Goal: Task Accomplishment & Management: Manage account settings

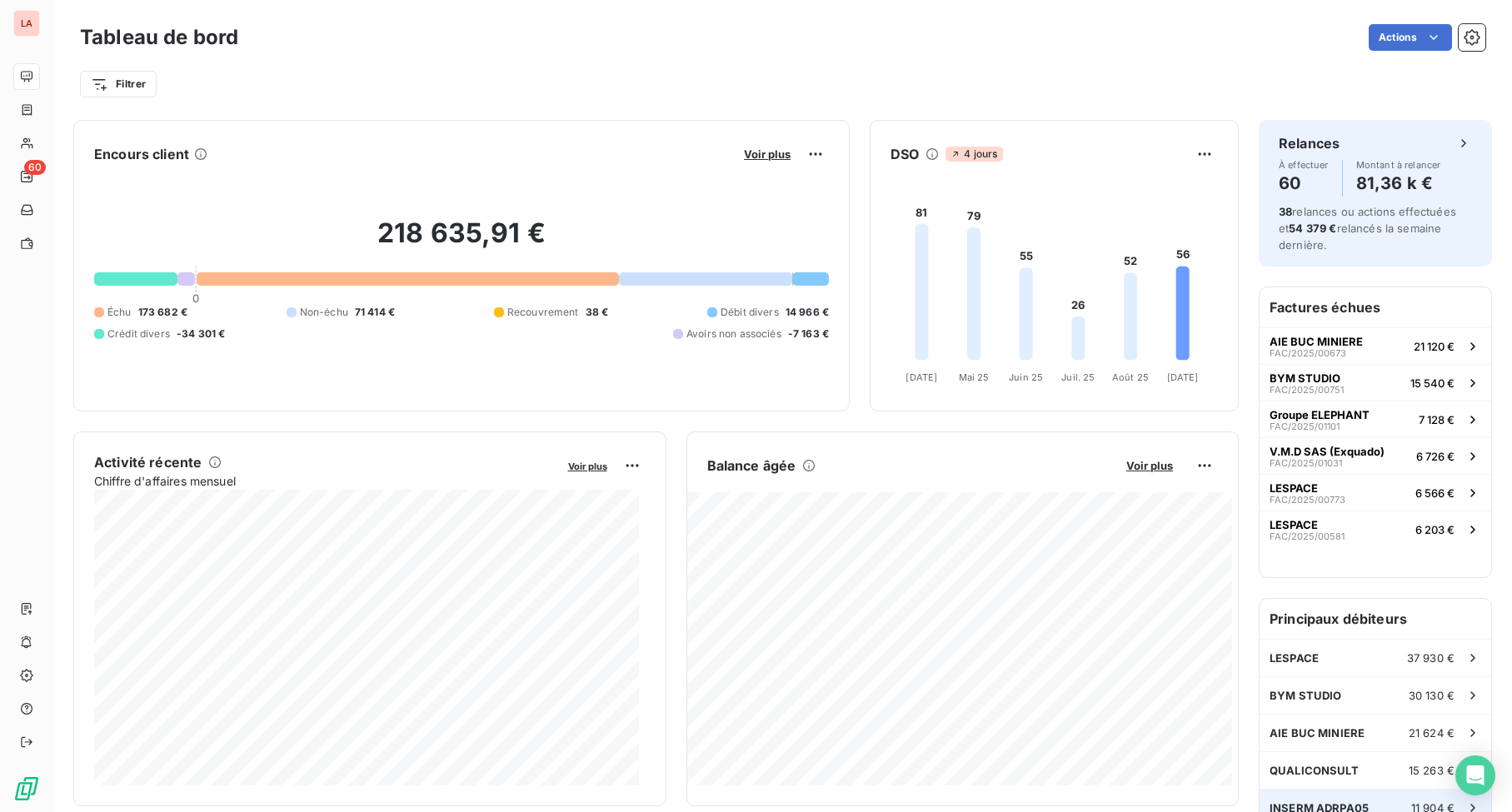
scroll to position [132, 0]
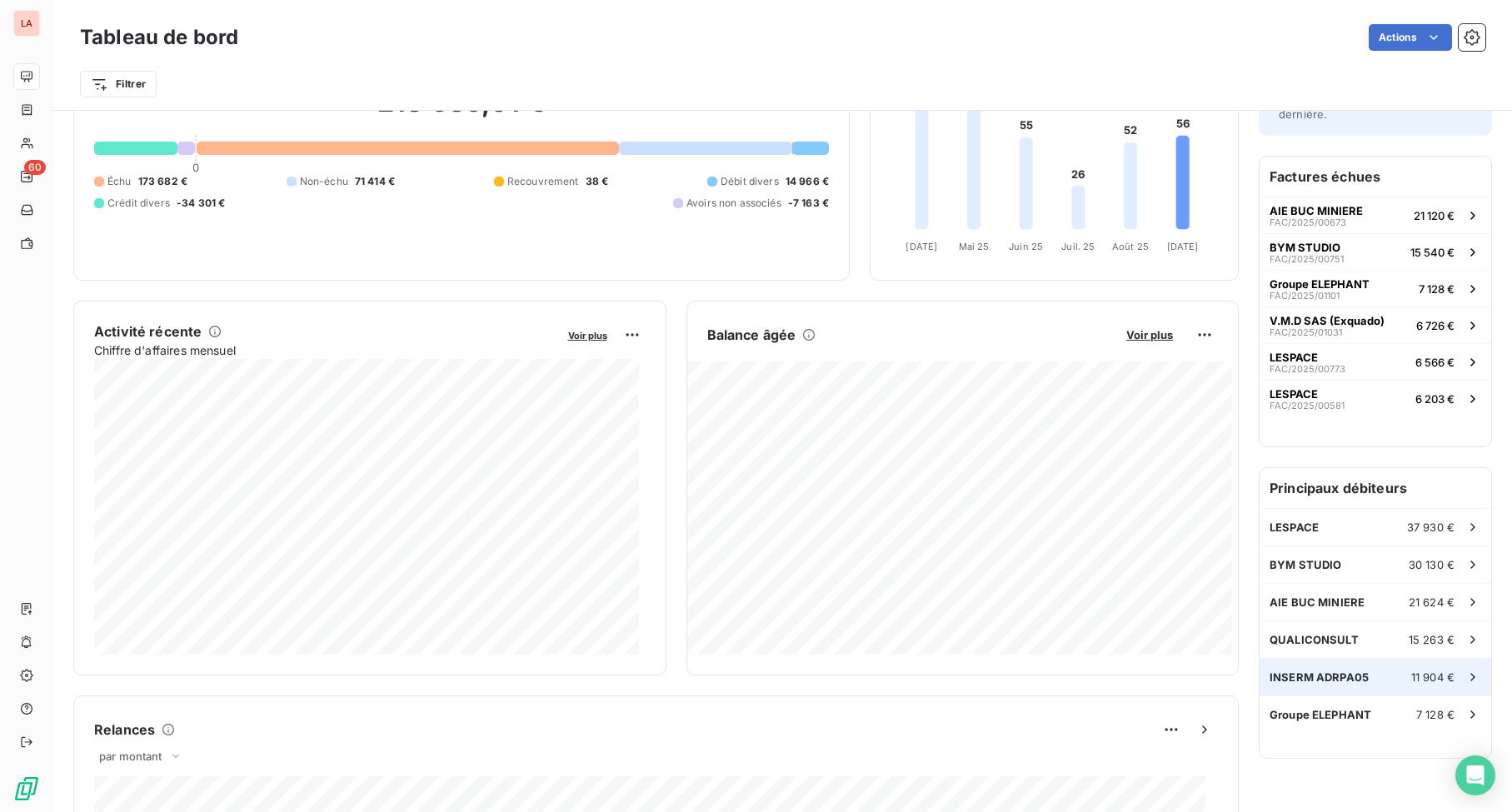
click at [1323, 683] on span "INSERM ADRPA05" at bounding box center [1319, 677] width 99 height 13
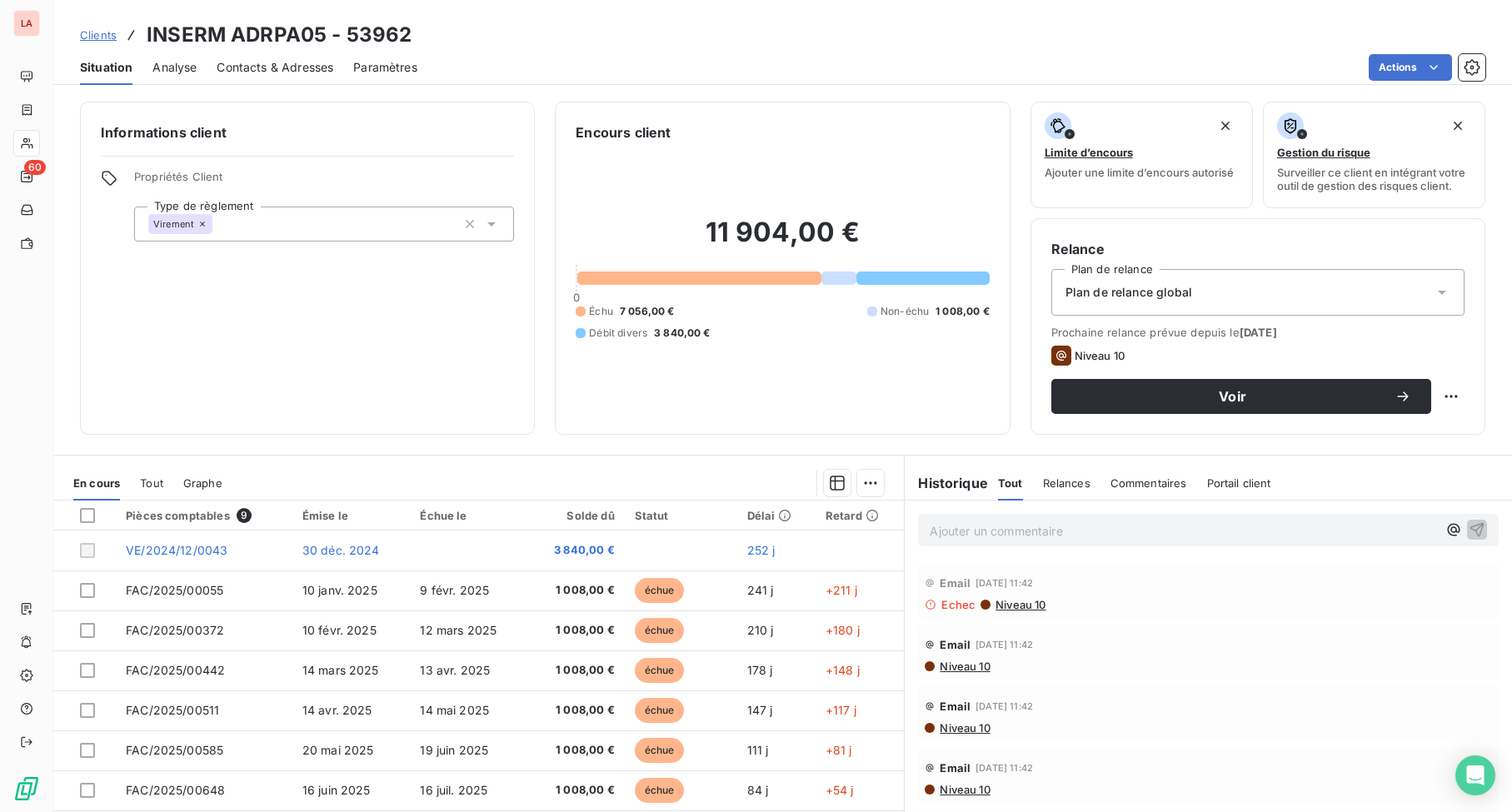
click at [1007, 606] on span "Niveau 10" at bounding box center [1020, 604] width 52 height 13
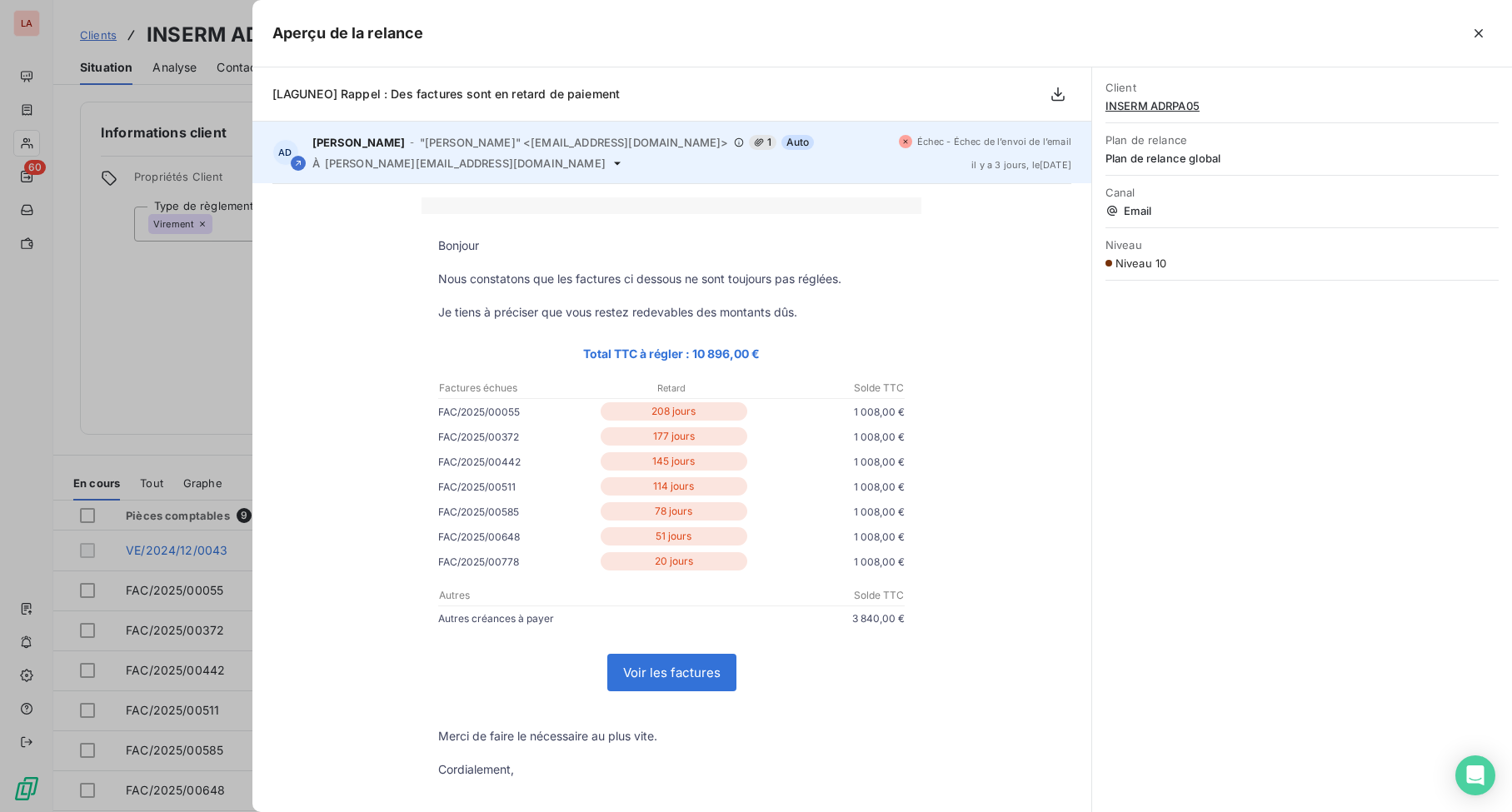
click at [614, 163] on icon at bounding box center [617, 163] width 7 height 4
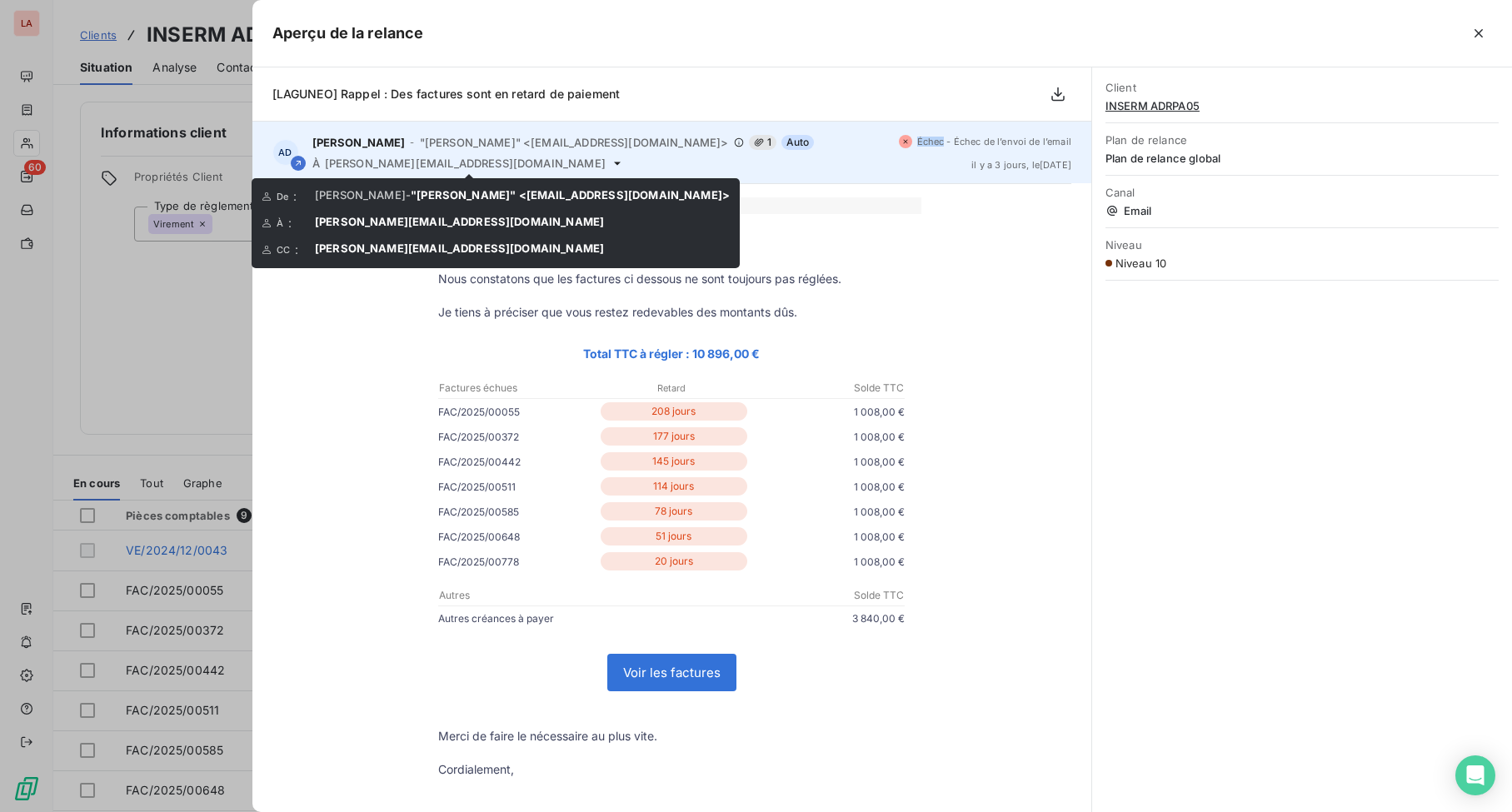
click at [614, 163] on icon at bounding box center [617, 163] width 7 height 4
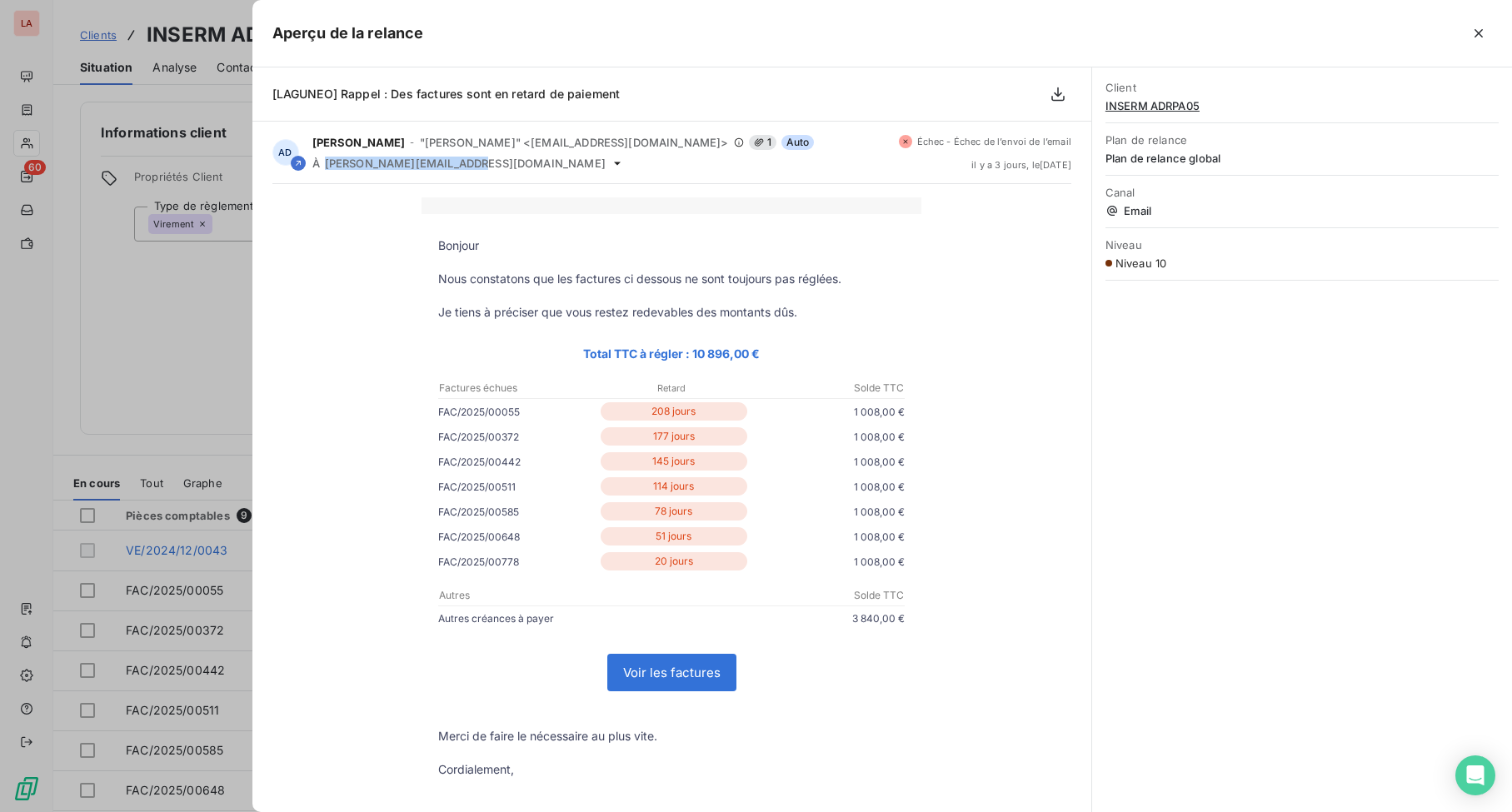
click at [660, 675] on link "Voir les factures" at bounding box center [672, 672] width 127 height 36
click at [160, 329] on div at bounding box center [756, 406] width 1512 height 812
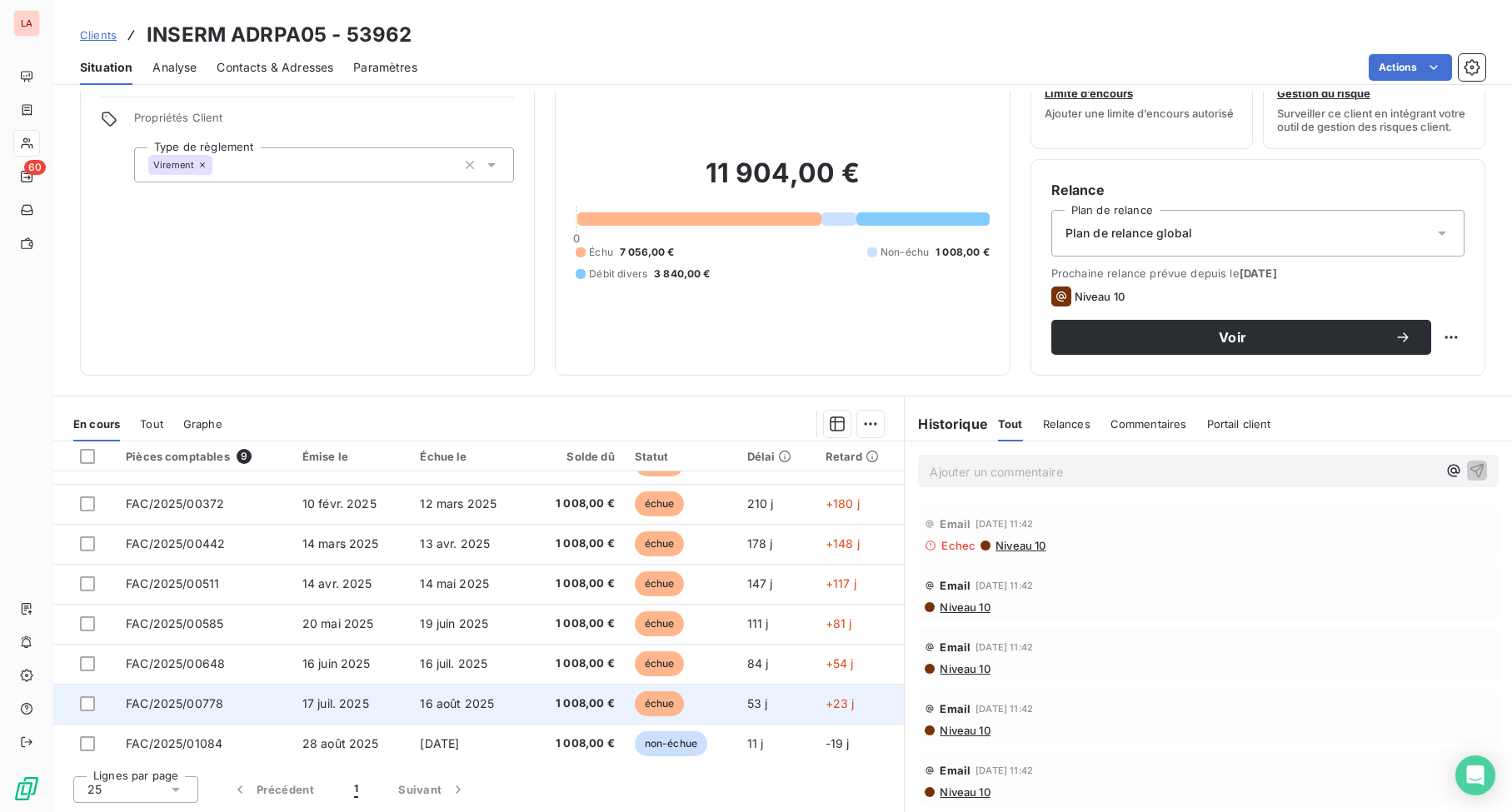
scroll to position [69, 0]
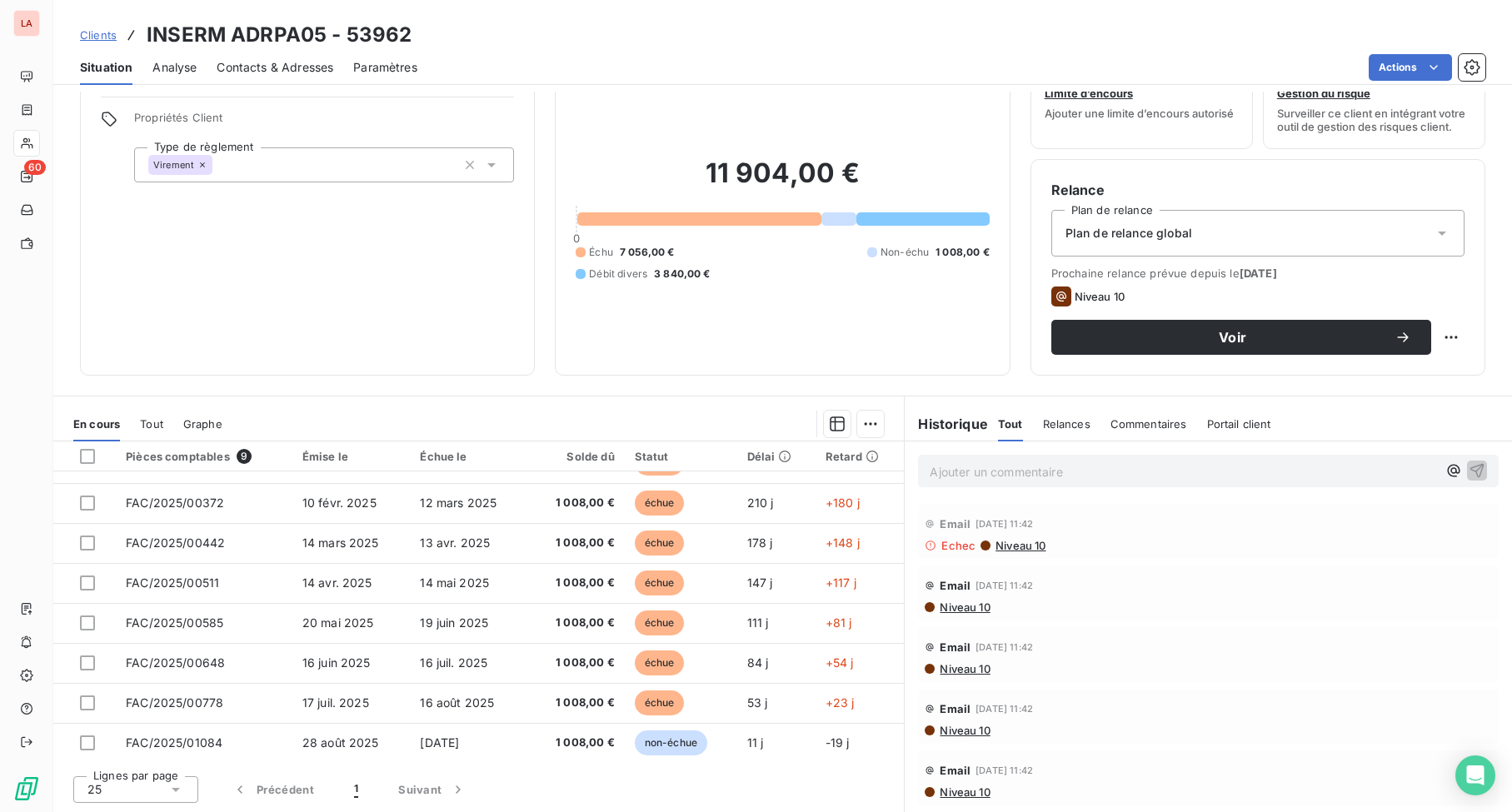
click at [1137, 424] on span "Commentaires" at bounding box center [1148, 424] width 76 height 13
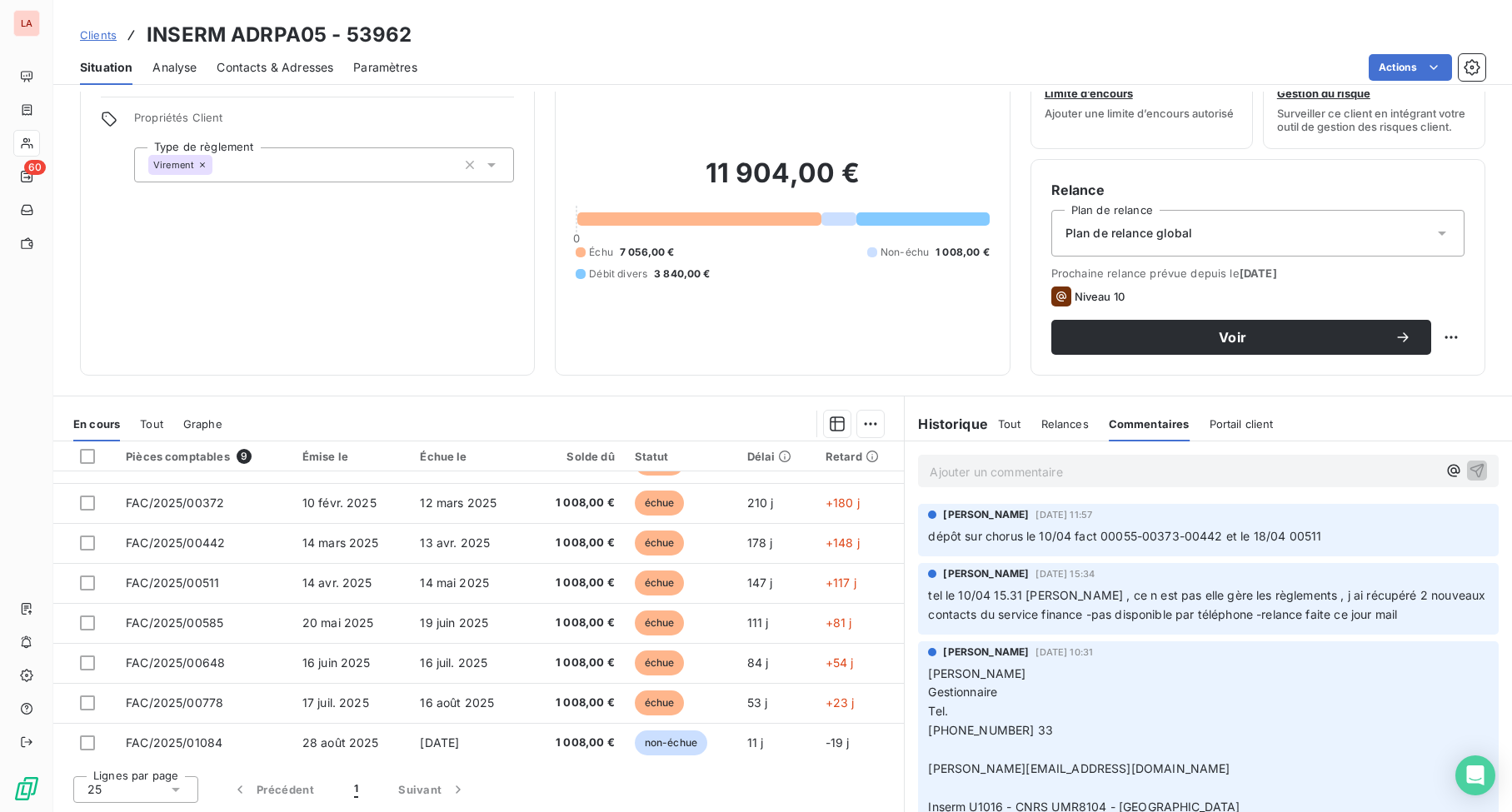
click at [1050, 479] on p "Ajouter un commentaire ﻿" at bounding box center [1183, 472] width 507 height 21
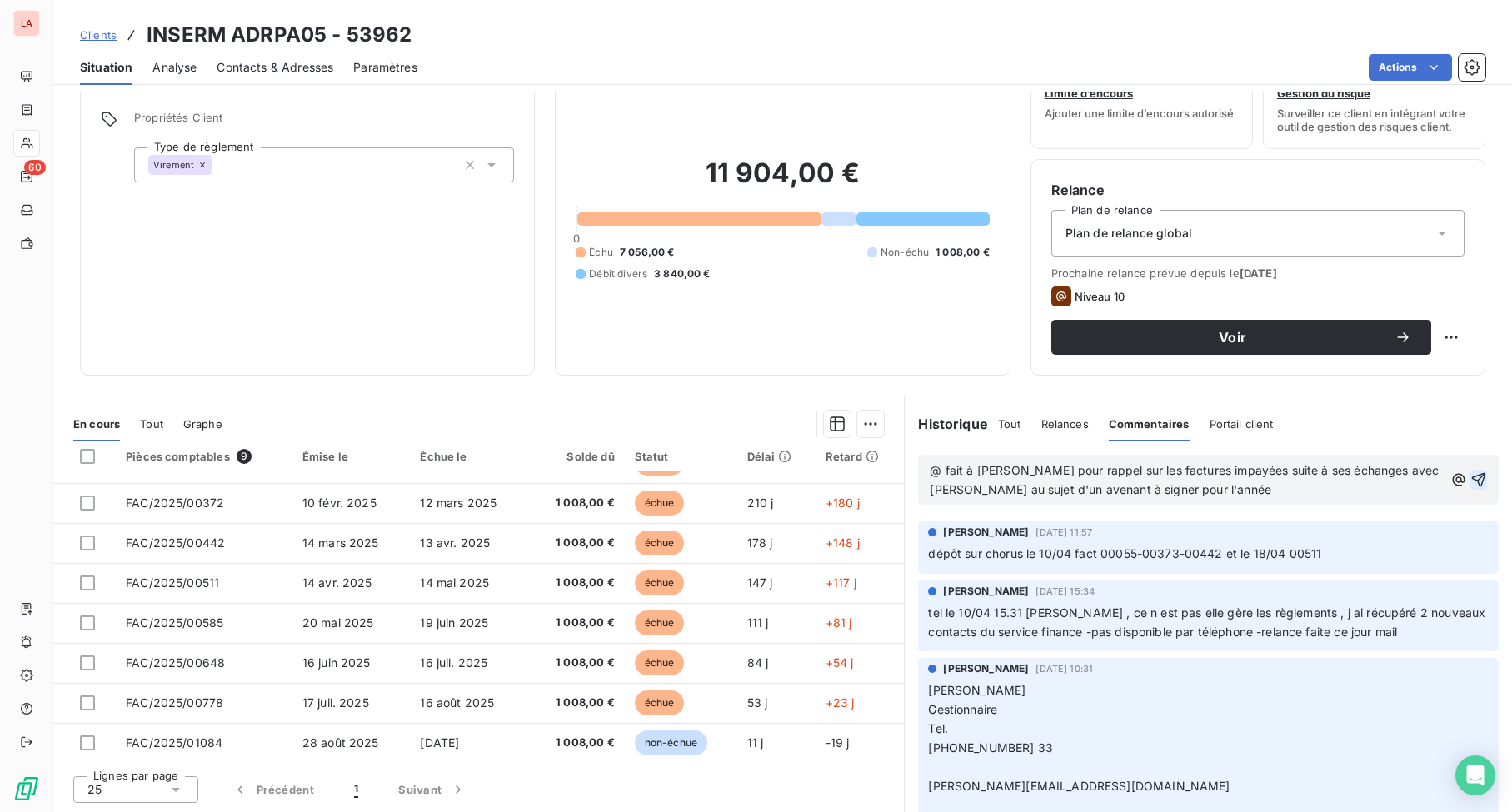
click at [1471, 478] on icon "button" at bounding box center [1479, 479] width 17 height 17
